Goal: Task Accomplishment & Management: Manage account settings

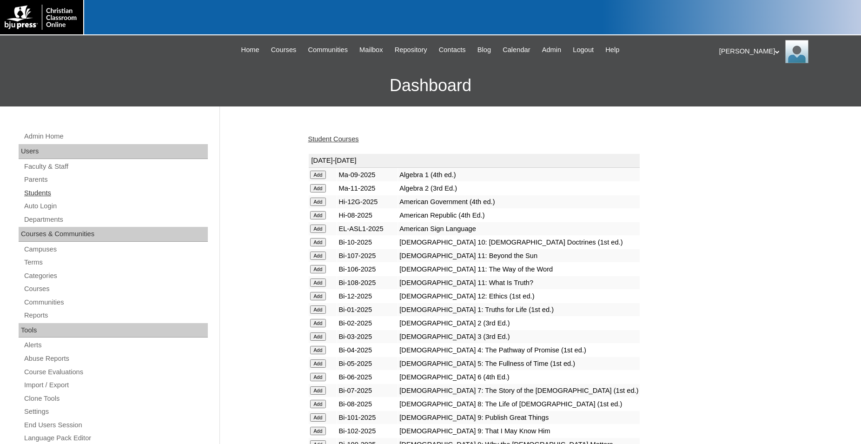
click at [40, 193] on link "Students" at bounding box center [115, 193] width 185 height 12
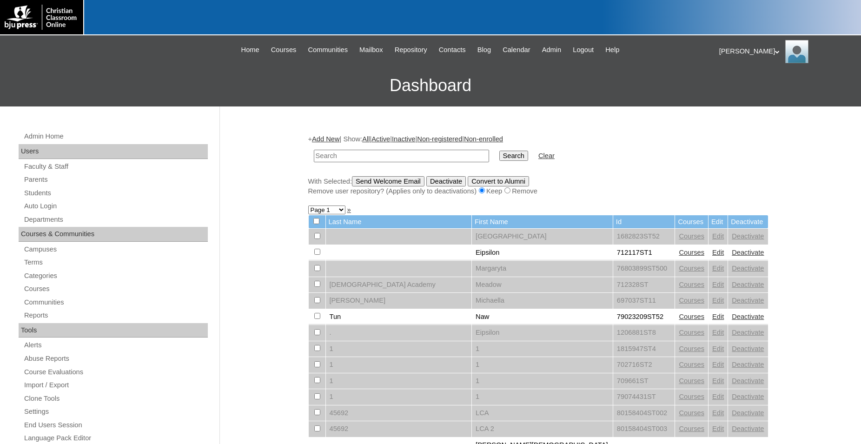
click at [413, 156] on input "text" at bounding box center [401, 156] width 175 height 13
type input "500019584"
click at [499, 151] on input "Search" at bounding box center [513, 156] width 29 height 10
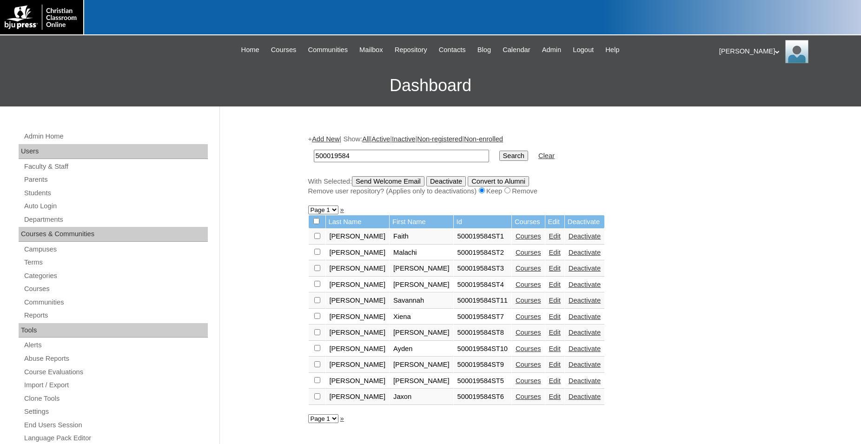
click at [516, 352] on link "Courses" at bounding box center [529, 348] width 26 height 7
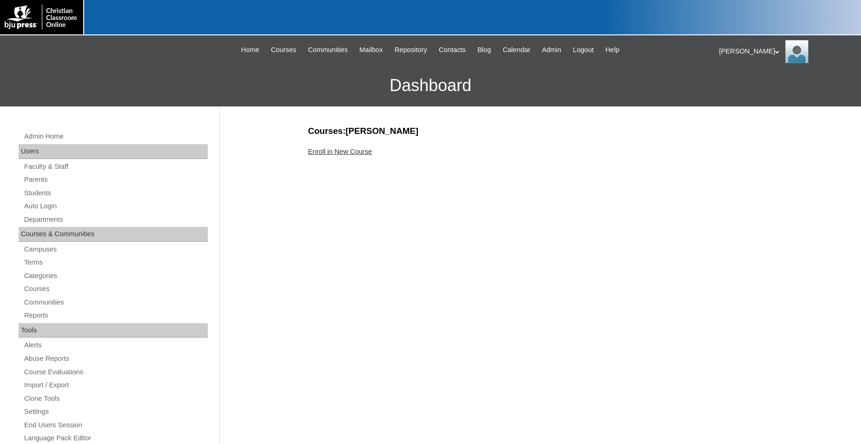
click at [366, 153] on link "Enroll in New Course" at bounding box center [340, 151] width 64 height 7
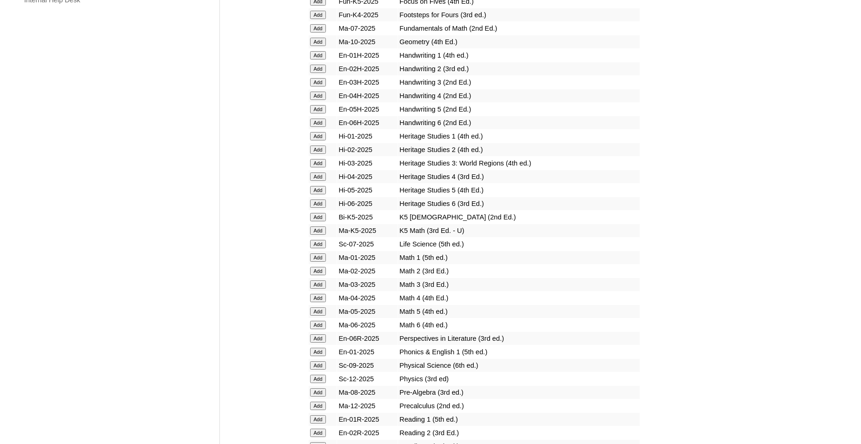
scroll to position [806, 0]
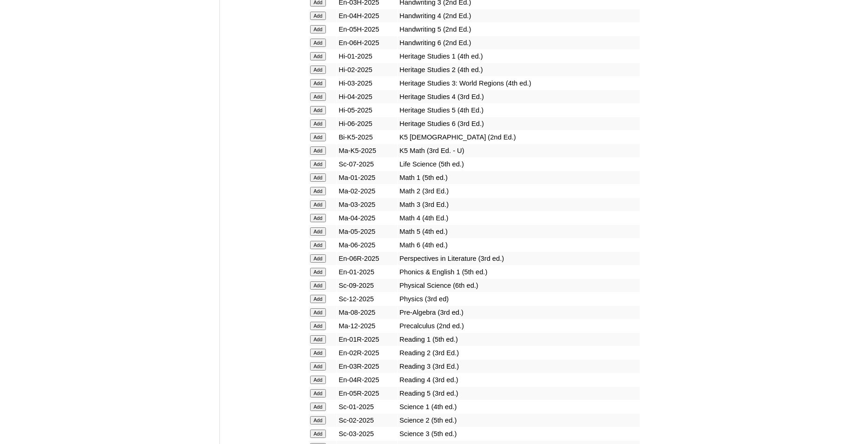
click at [319, 222] on input "Add" at bounding box center [318, 218] width 16 height 8
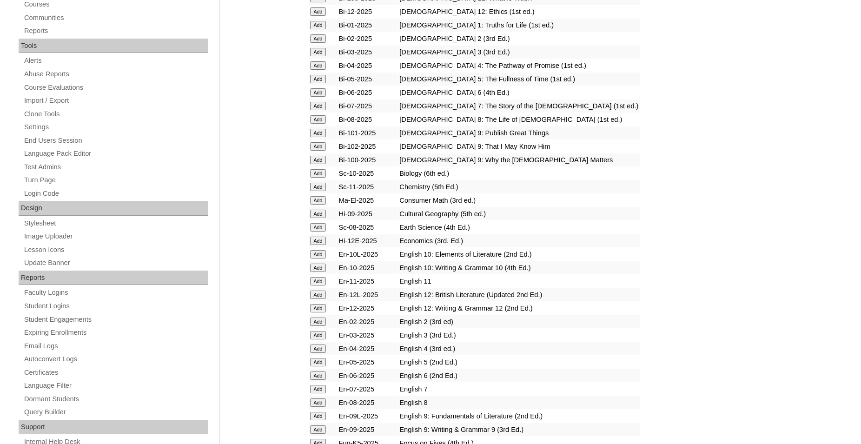
scroll to position [332, 0]
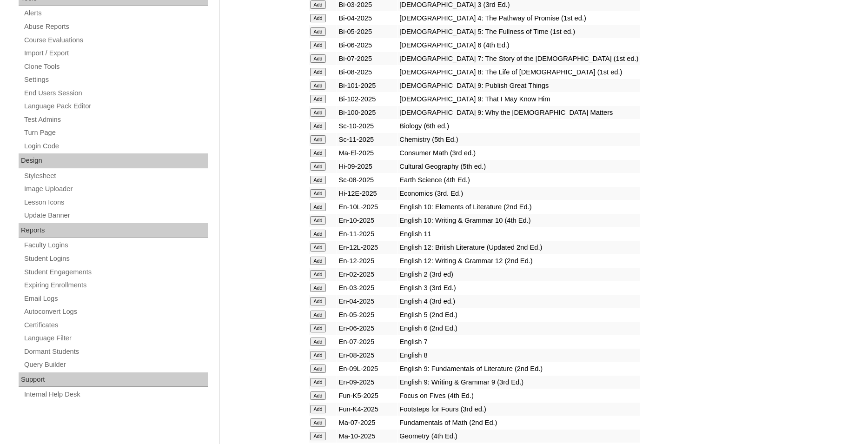
click at [315, 319] on input "Add" at bounding box center [318, 315] width 16 height 8
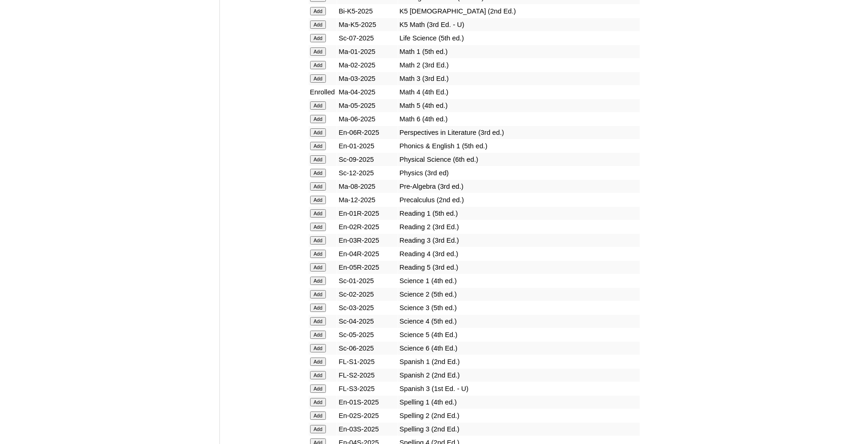
scroll to position [949, 0]
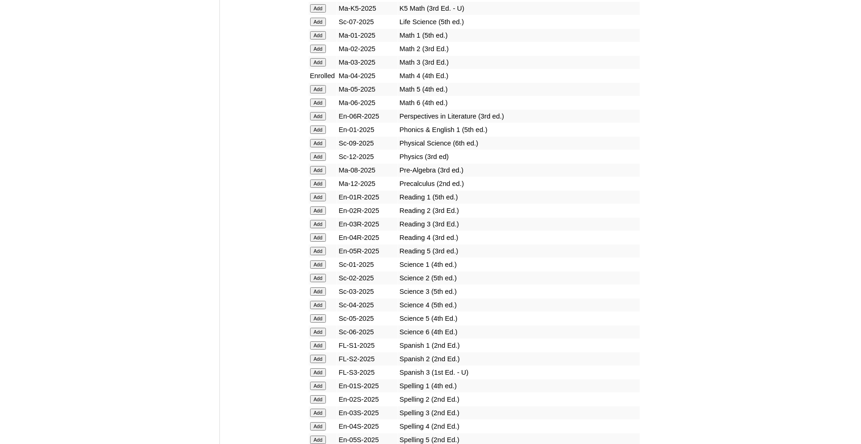
click at [319, 255] on input "Add" at bounding box center [318, 251] width 16 height 8
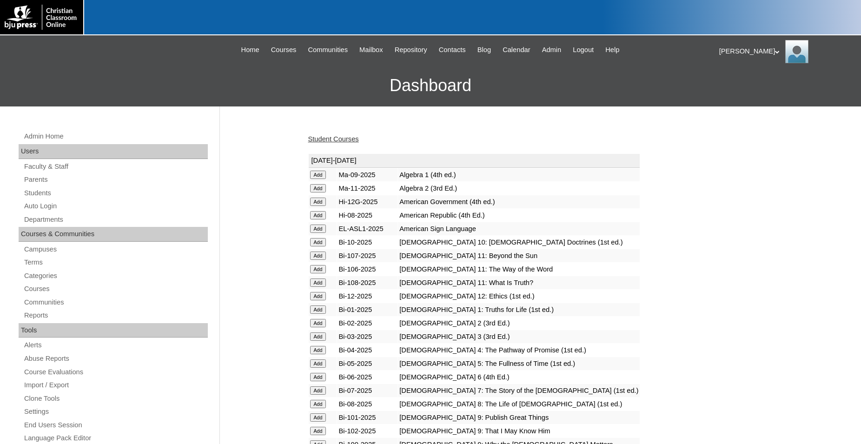
click at [340, 139] on link "Student Courses" at bounding box center [333, 138] width 51 height 7
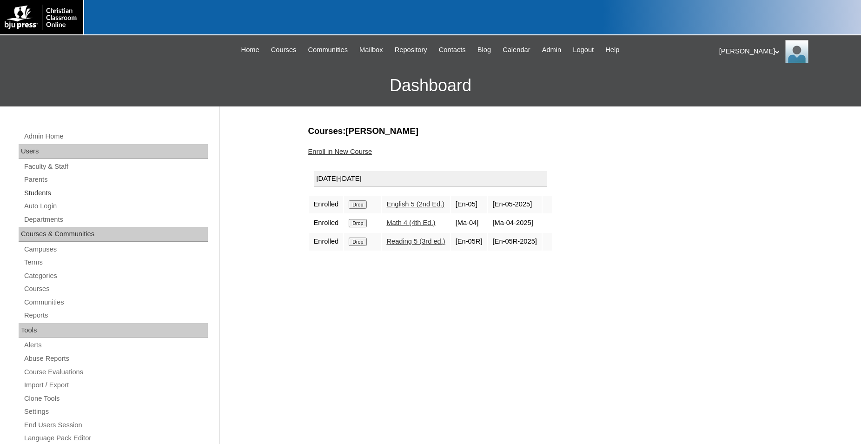
click at [49, 193] on link "Students" at bounding box center [115, 193] width 185 height 12
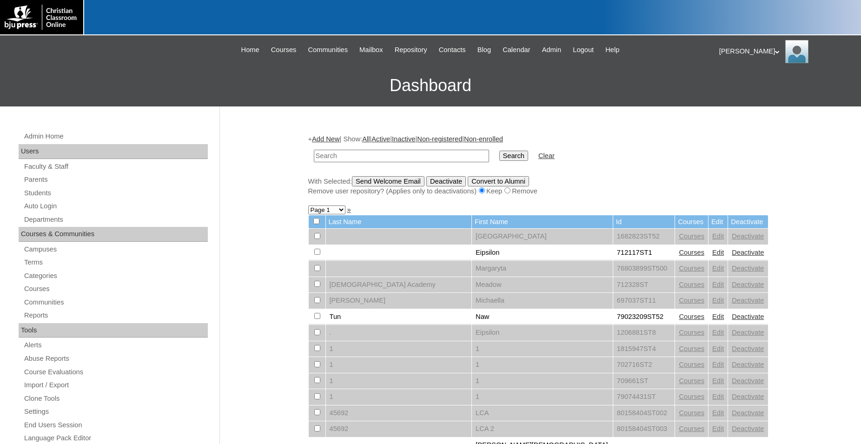
click at [443, 156] on input "text" at bounding box center [401, 156] width 175 height 13
type input "500019584"
click at [499, 151] on input "Search" at bounding box center [513, 156] width 29 height 10
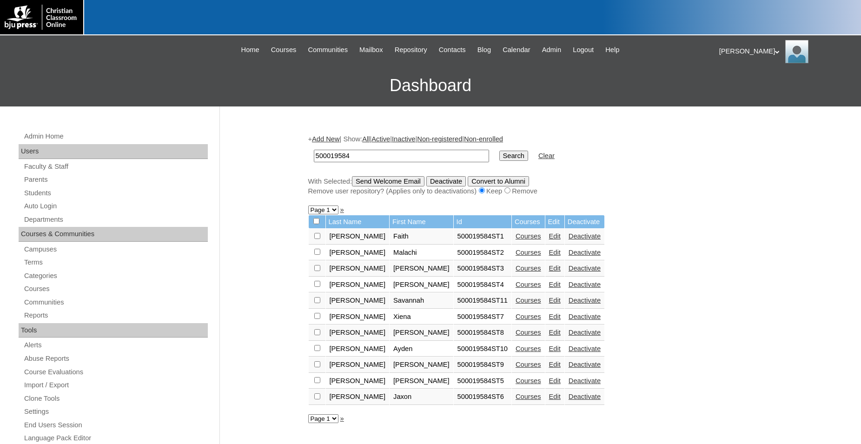
drag, startPoint x: 312, startPoint y: 153, endPoint x: 270, endPoint y: 150, distance: 42.9
click at [314, 150] on input "500019584" at bounding box center [401, 156] width 175 height 13
type input "709529"
click at [499, 151] on input "Search" at bounding box center [513, 156] width 29 height 10
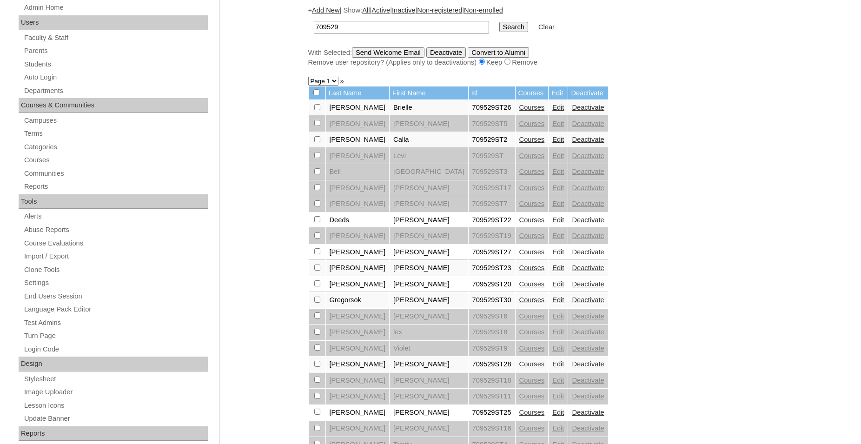
scroll to position [142, 0]
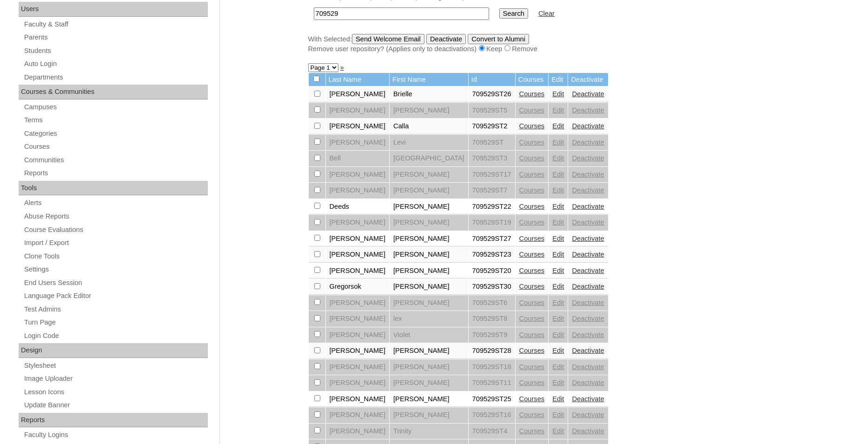
click at [519, 242] on link "Courses" at bounding box center [532, 238] width 26 height 7
